Goal: Transaction & Acquisition: Purchase product/service

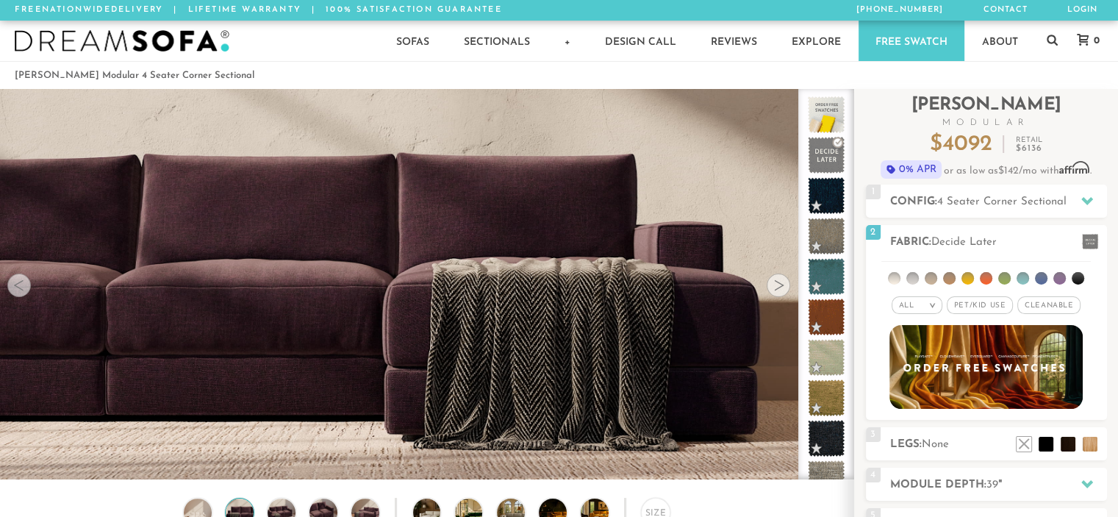
click at [977, 211] on div "1 Config: 4 Seater Corner Sectional R" at bounding box center [986, 200] width 241 height 33
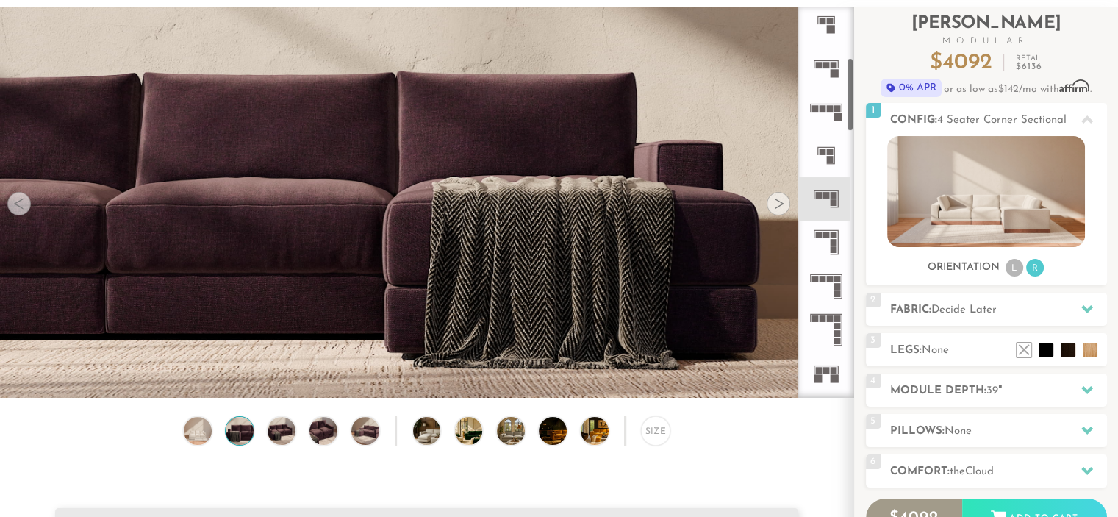
scroll to position [267, 0]
click at [825, 276] on rect at bounding box center [822, 279] width 7 height 7
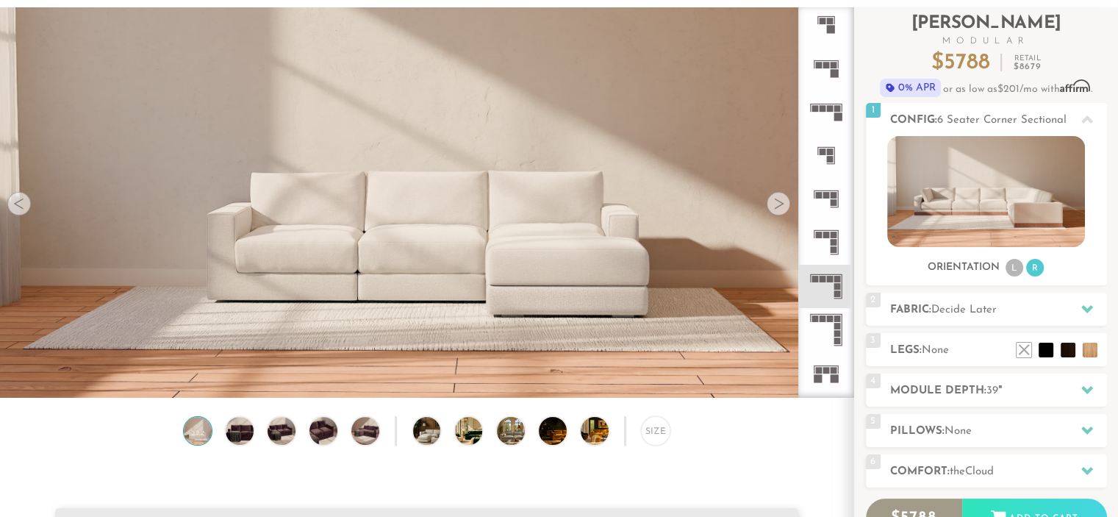
click at [821, 237] on rect at bounding box center [818, 235] width 7 height 7
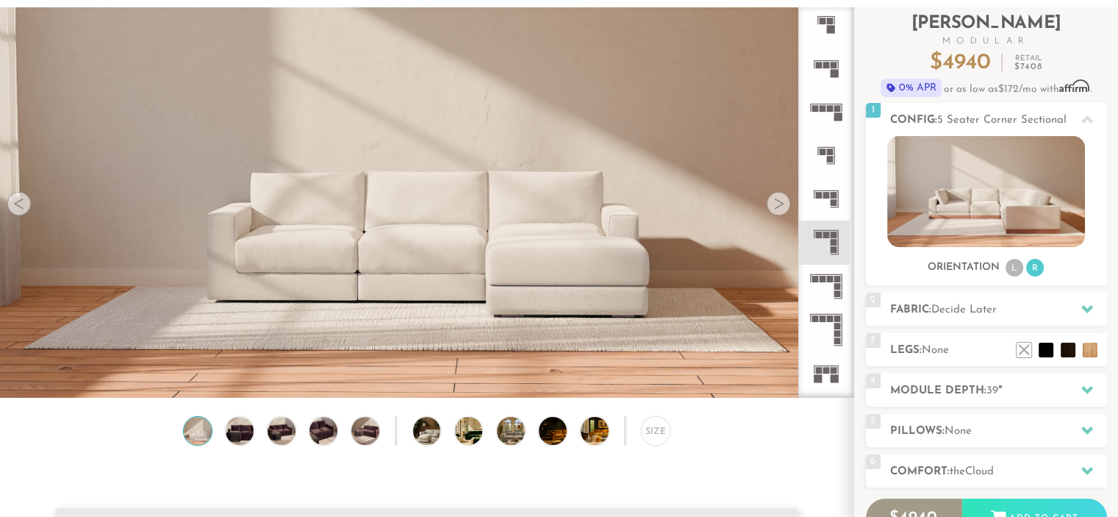
click at [823, 196] on rect at bounding box center [826, 195] width 7 height 7
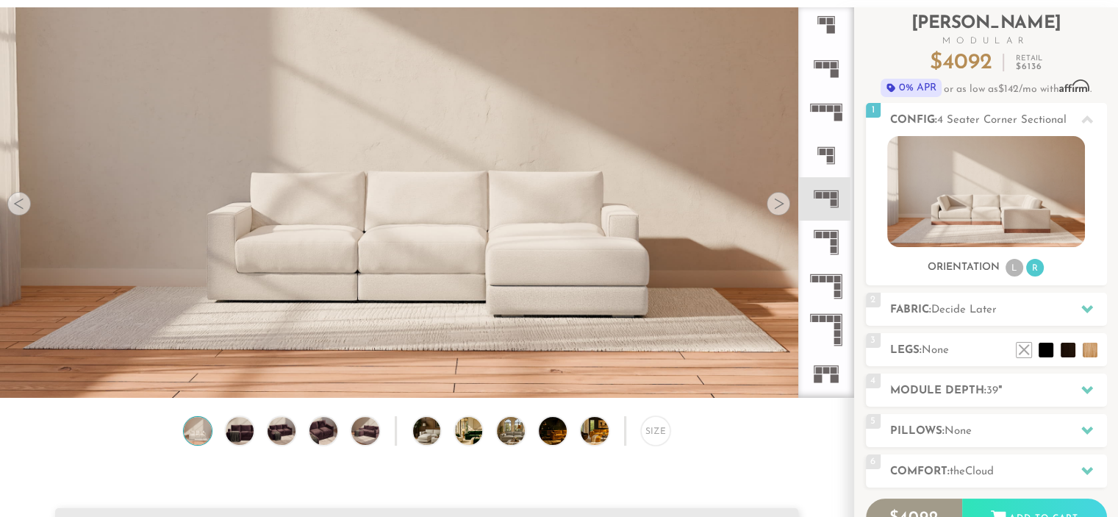
click at [966, 305] on span "Decide Later" at bounding box center [963, 309] width 65 height 11
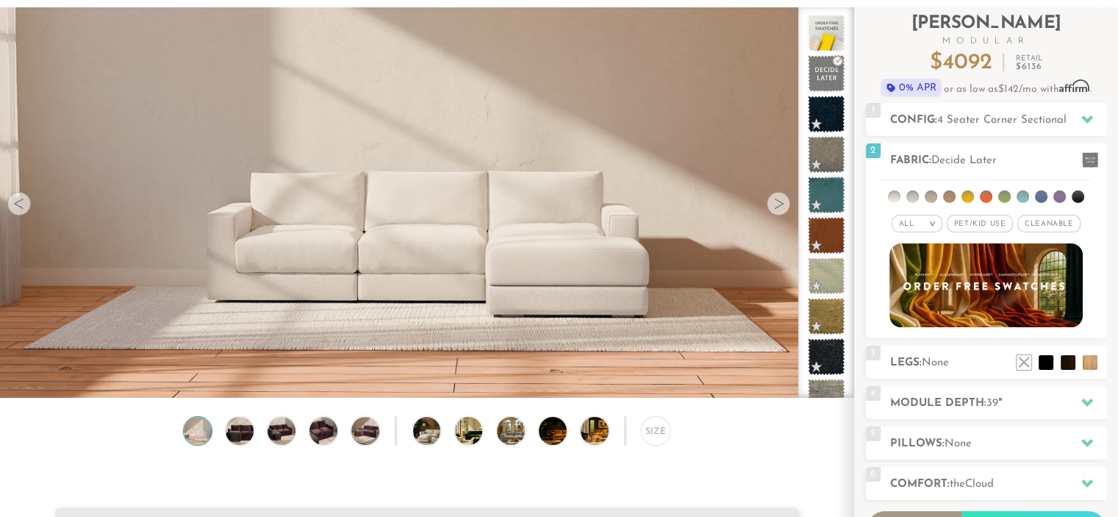
click at [976, 221] on span "Pet/Kid Use x" at bounding box center [980, 224] width 66 height 18
click at [923, 226] on em ">" at bounding box center [927, 223] width 11 height 7
click at [916, 282] on li "Family" at bounding box center [911, 283] width 51 height 21
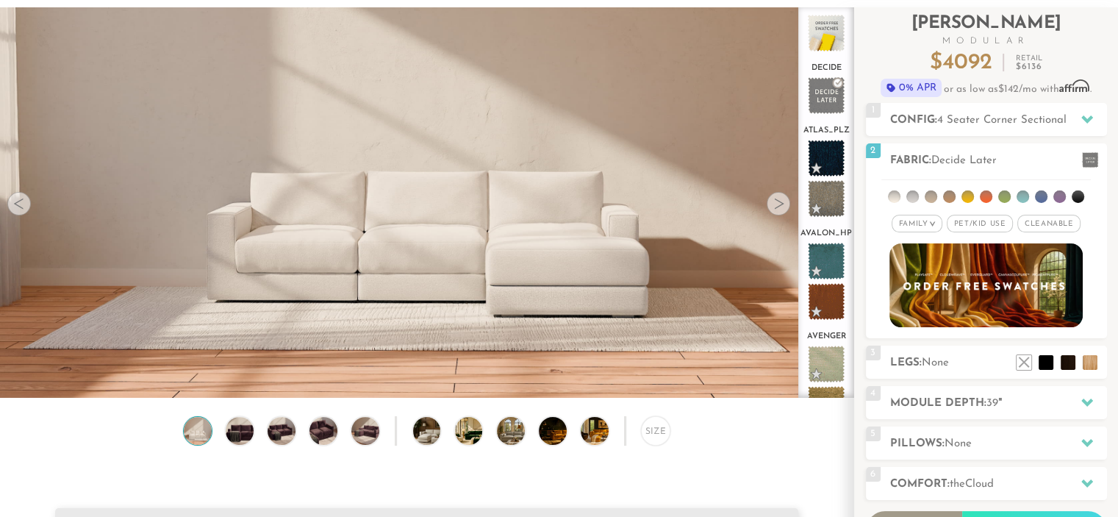
click at [1042, 191] on li at bounding box center [1041, 196] width 12 height 12
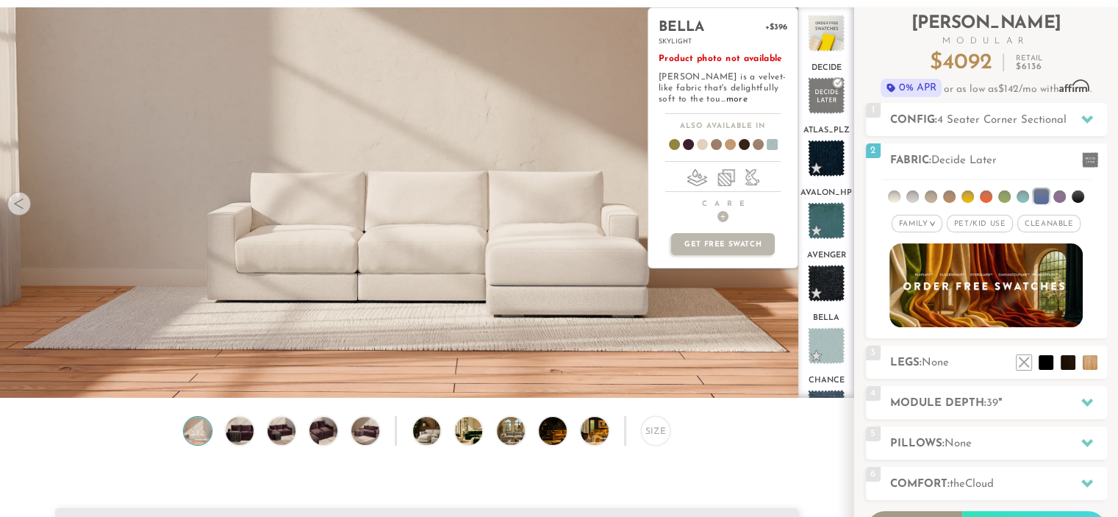
click at [826, 342] on span at bounding box center [826, 345] width 37 height 37
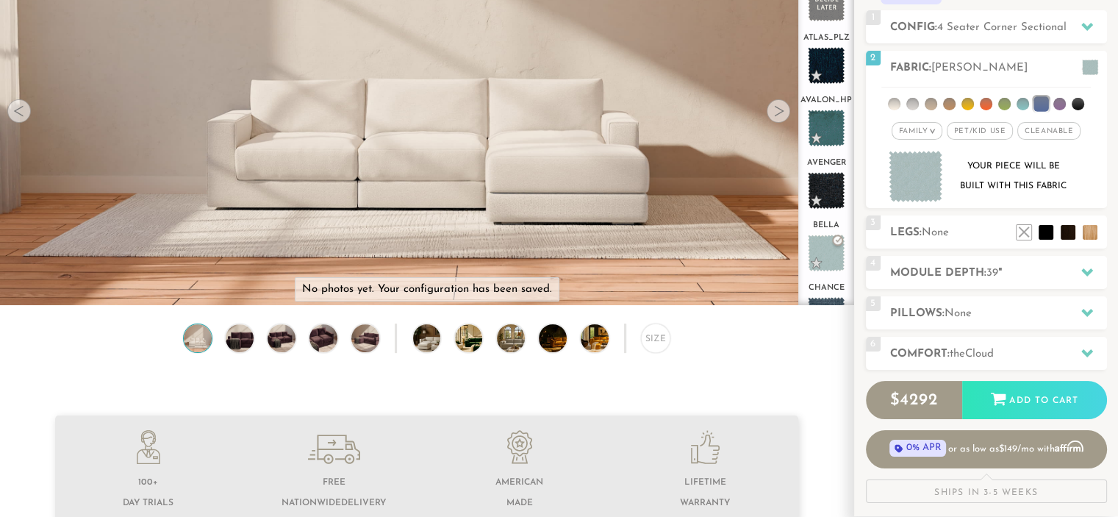
scroll to position [212, 0]
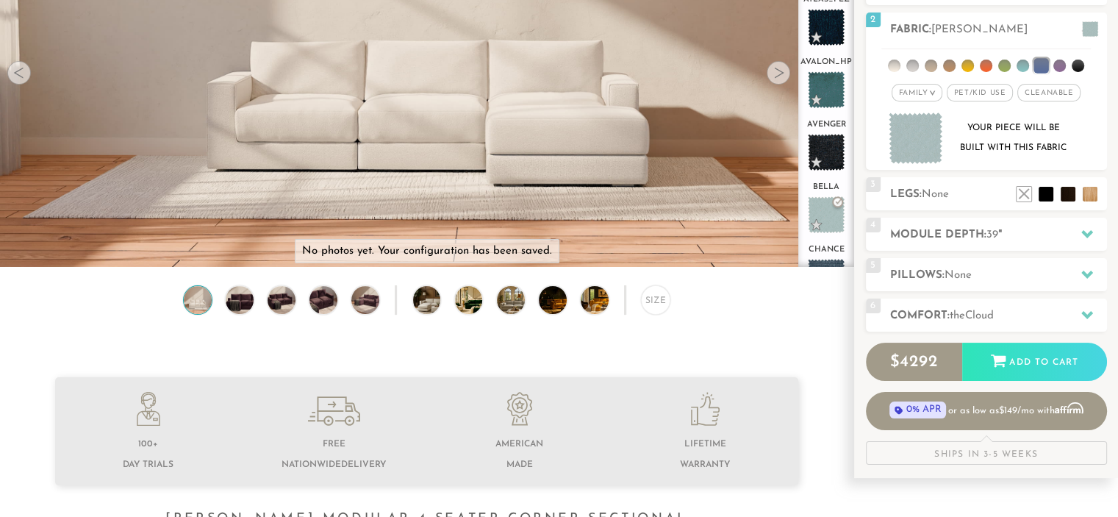
click at [1091, 190] on li at bounding box center [1090, 194] width 15 height 15
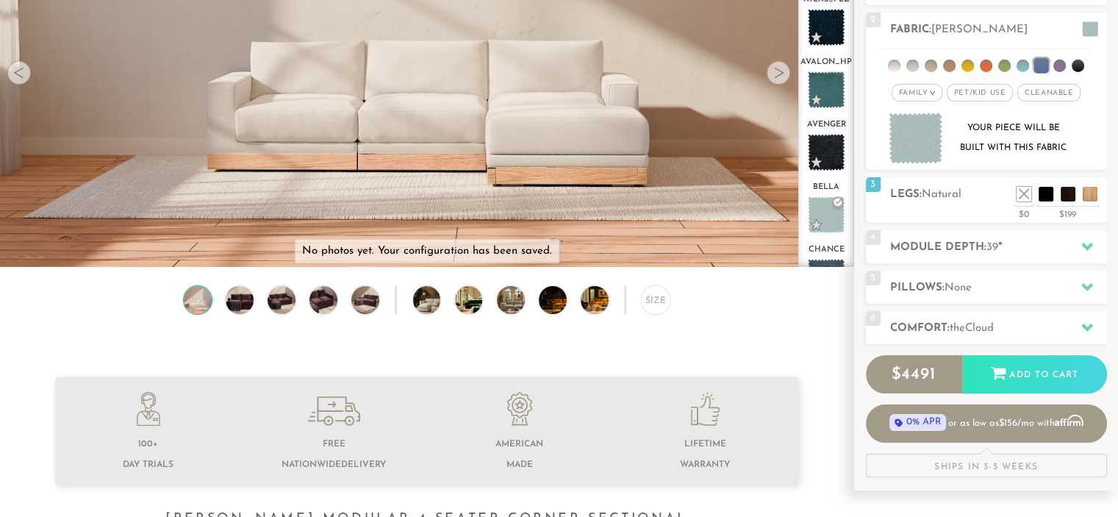
click at [1070, 199] on li at bounding box center [1068, 194] width 15 height 15
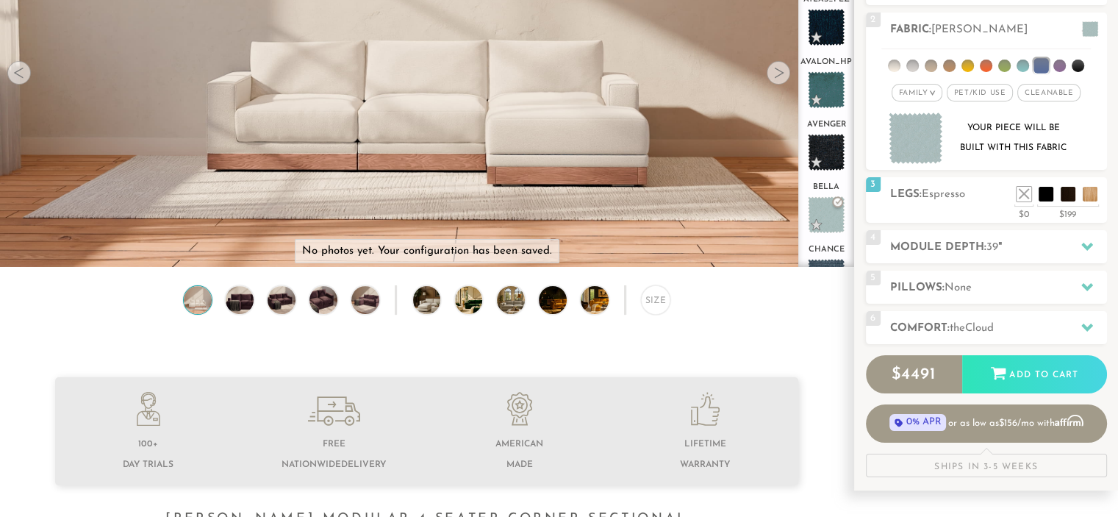
click at [1092, 192] on li at bounding box center [1090, 194] width 15 height 15
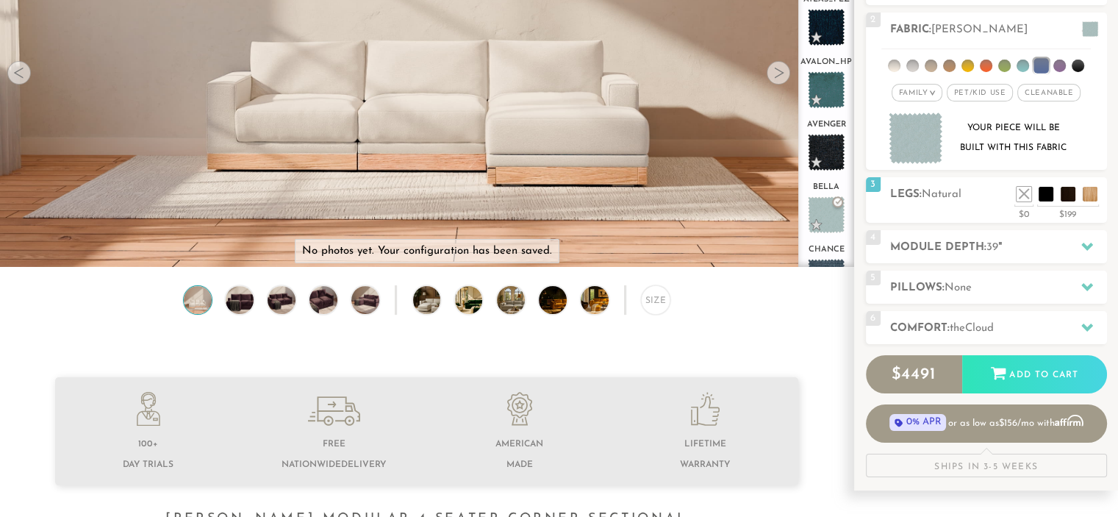
click at [1064, 250] on h2 "Module Depth: 39 "" at bounding box center [998, 247] width 217 height 17
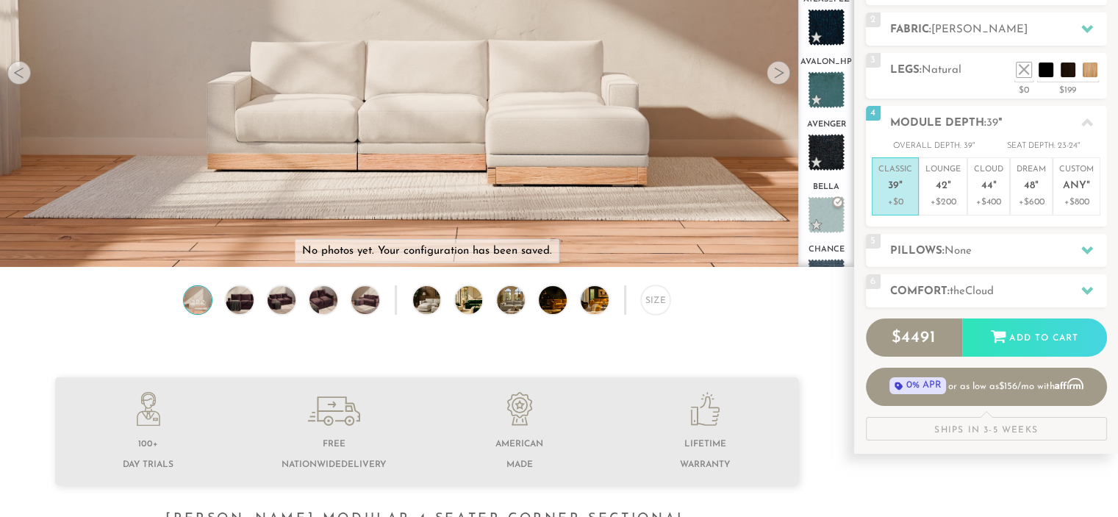
drag, startPoint x: 944, startPoint y: 173, endPoint x: 959, endPoint y: 182, distance: 17.8
click at [959, 182] on p "Lounge 42 "" at bounding box center [942, 180] width 35 height 32
click at [958, 247] on span "None" at bounding box center [958, 251] width 27 height 11
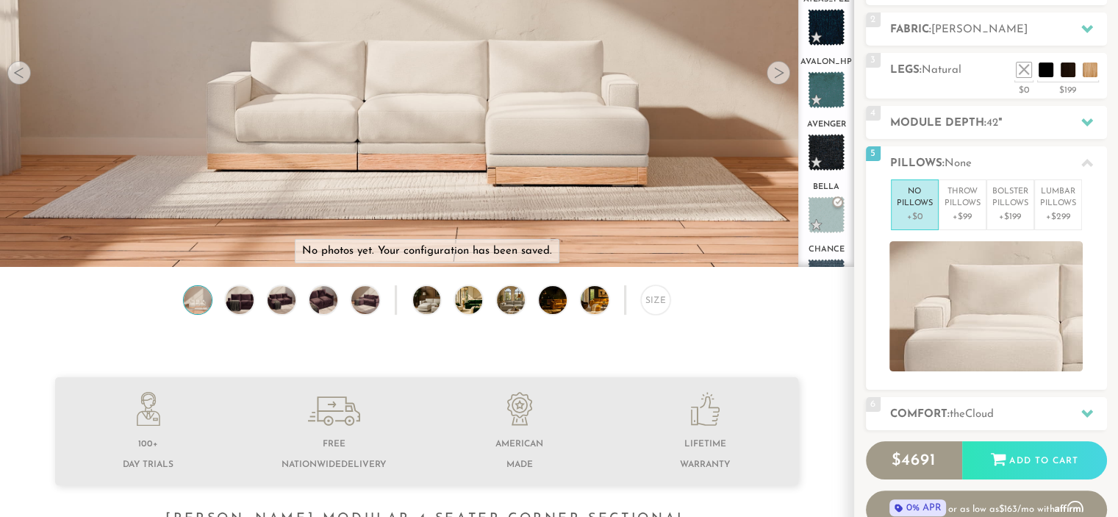
click at [961, 207] on p "Throw Pillows" at bounding box center [963, 198] width 36 height 24
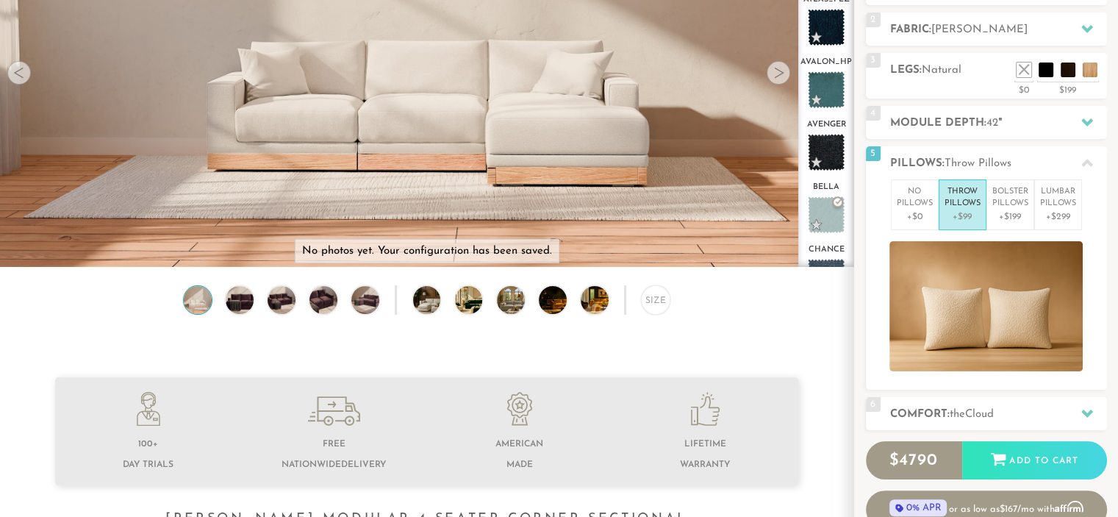
click at [914, 203] on p "No Pillows" at bounding box center [915, 198] width 36 height 24
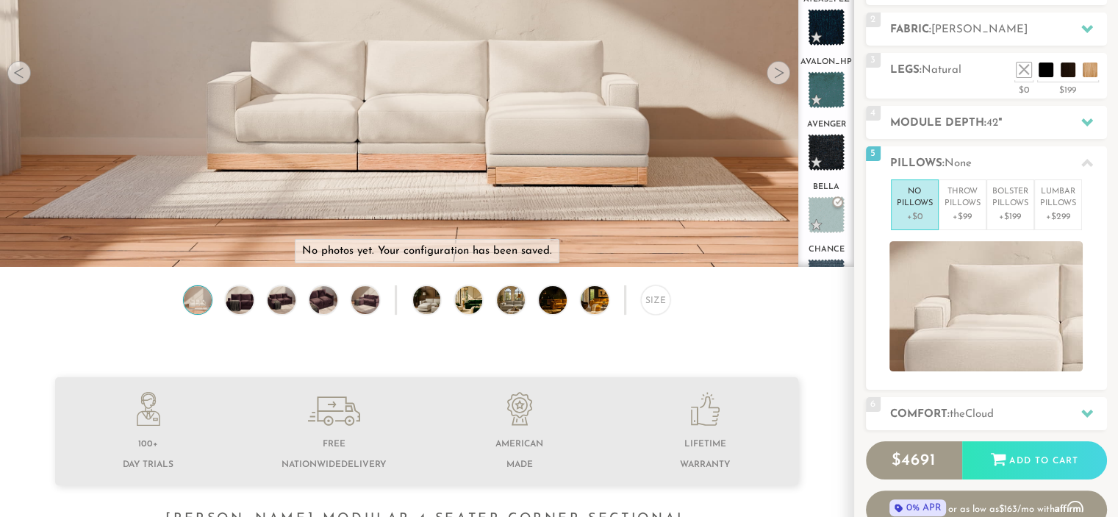
click at [964, 414] on span "the" at bounding box center [957, 414] width 15 height 11
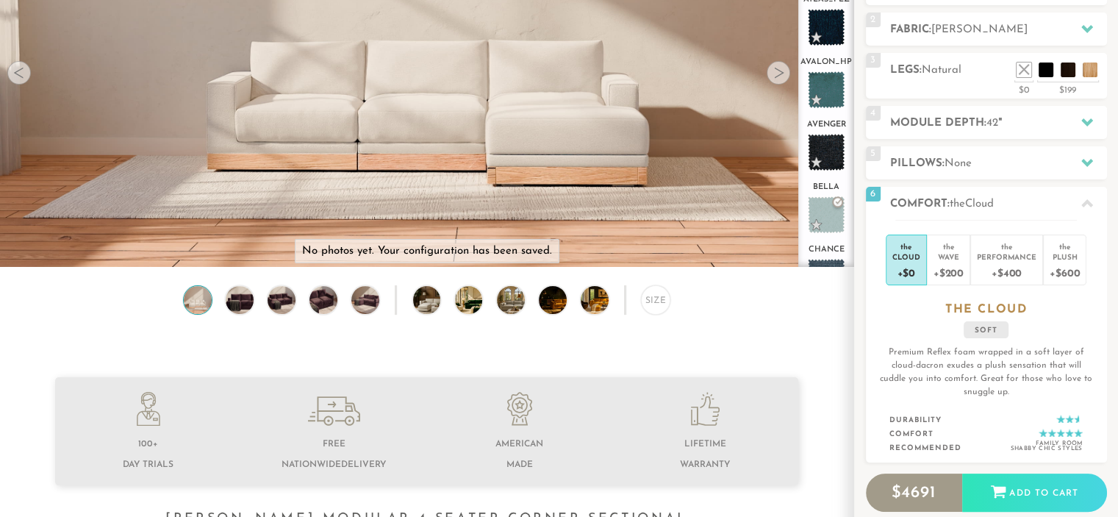
scroll to position [0, 0]
